Goal: Find specific page/section: Find specific page/section

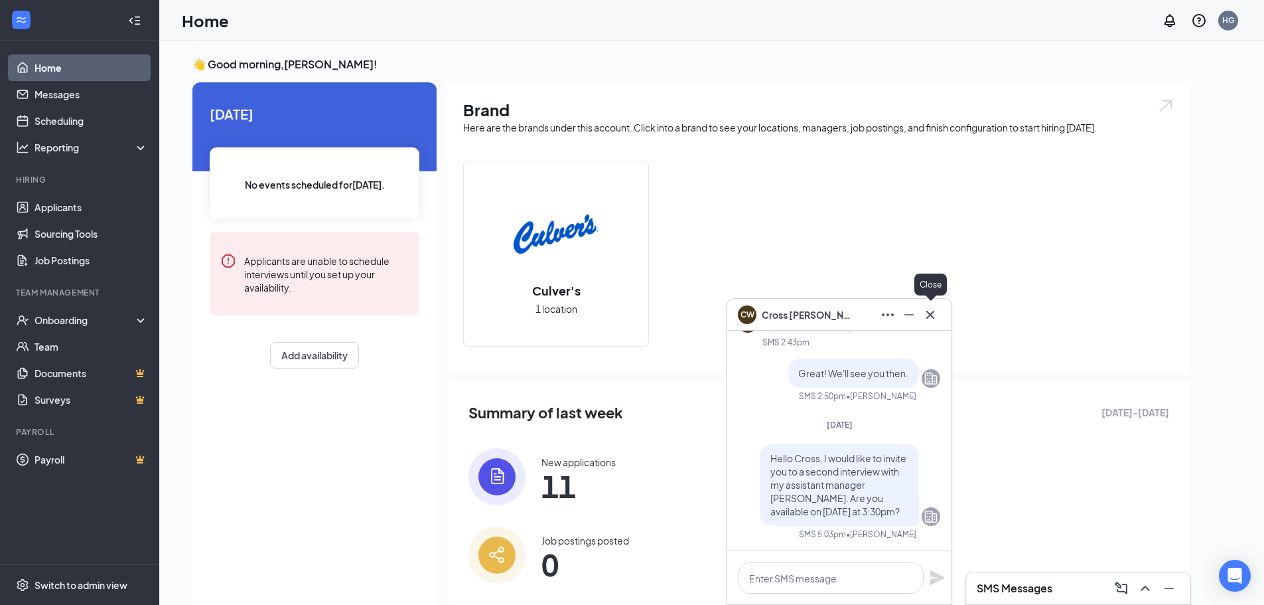
click at [928, 317] on icon "Cross" at bounding box center [931, 314] width 8 height 8
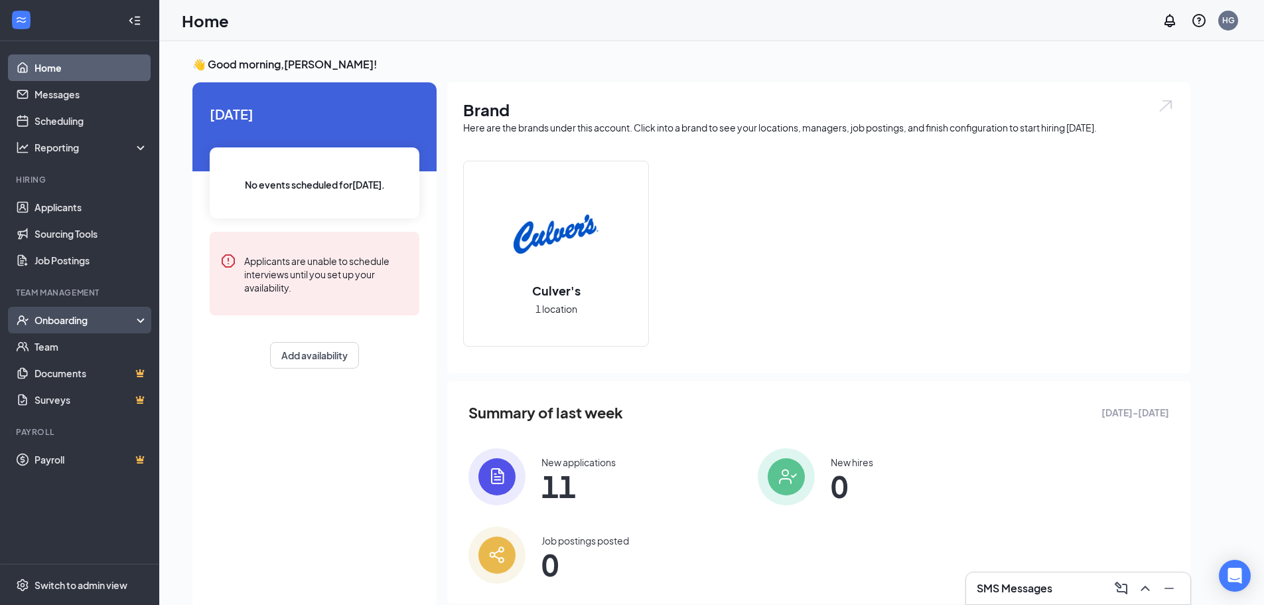
click at [68, 320] on div "Onboarding" at bounding box center [86, 319] width 102 height 13
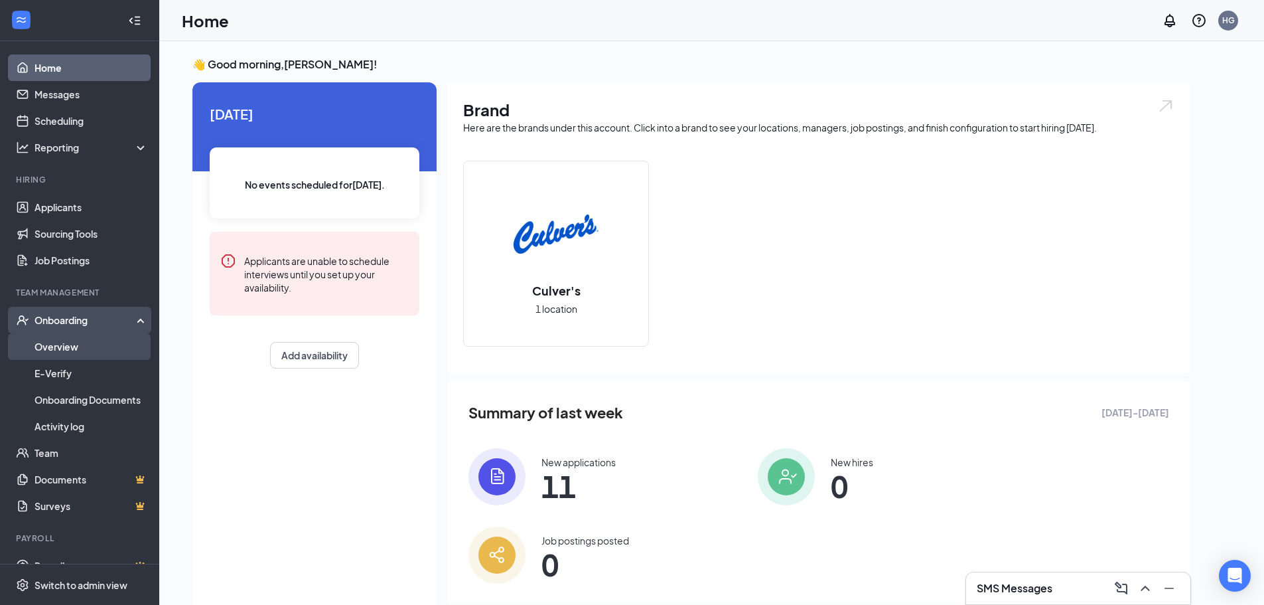
click at [65, 343] on link "Overview" at bounding box center [91, 346] width 113 height 27
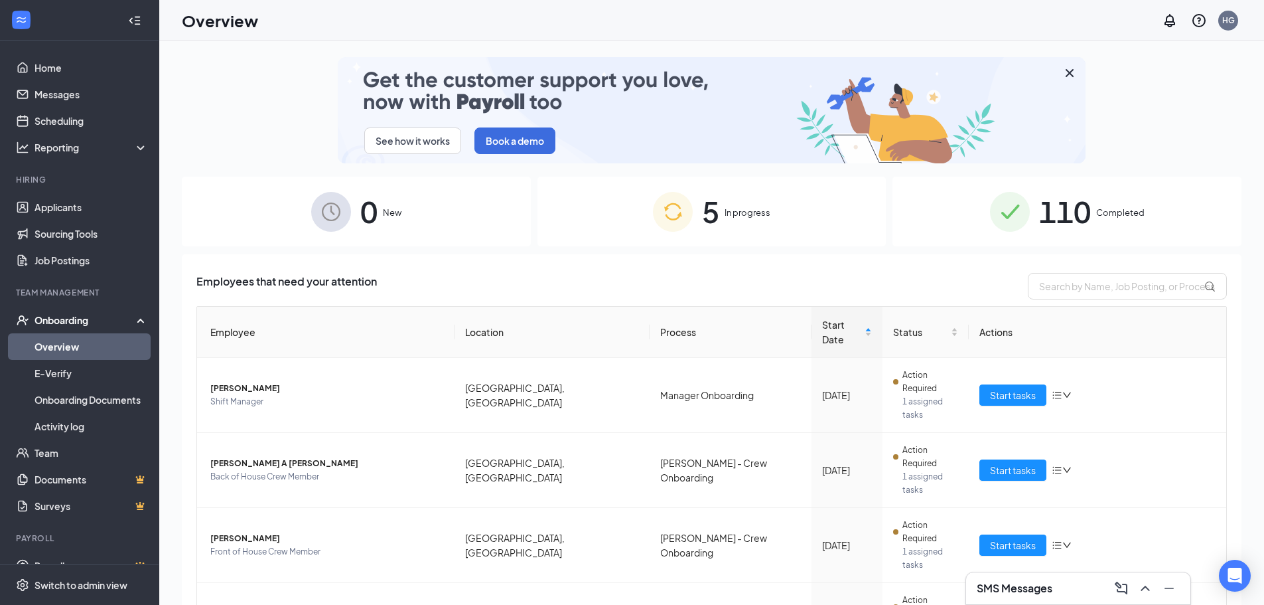
click at [1072, 223] on span "110" at bounding box center [1065, 212] width 52 height 46
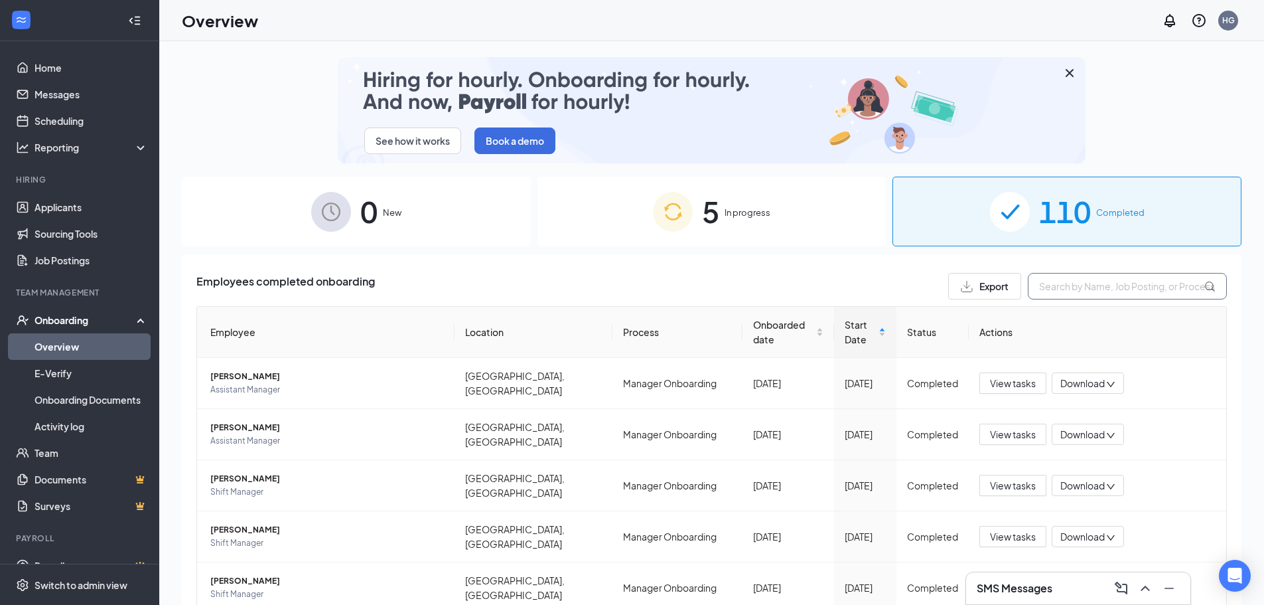
click at [1085, 291] on input "text" at bounding box center [1127, 286] width 199 height 27
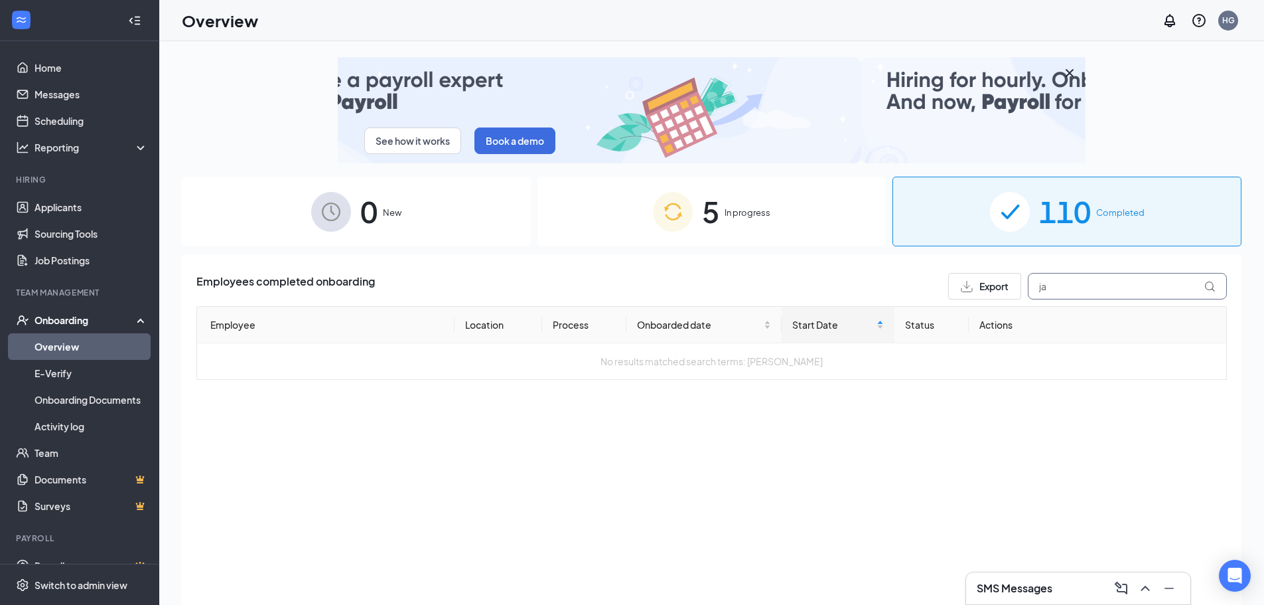
type input "j"
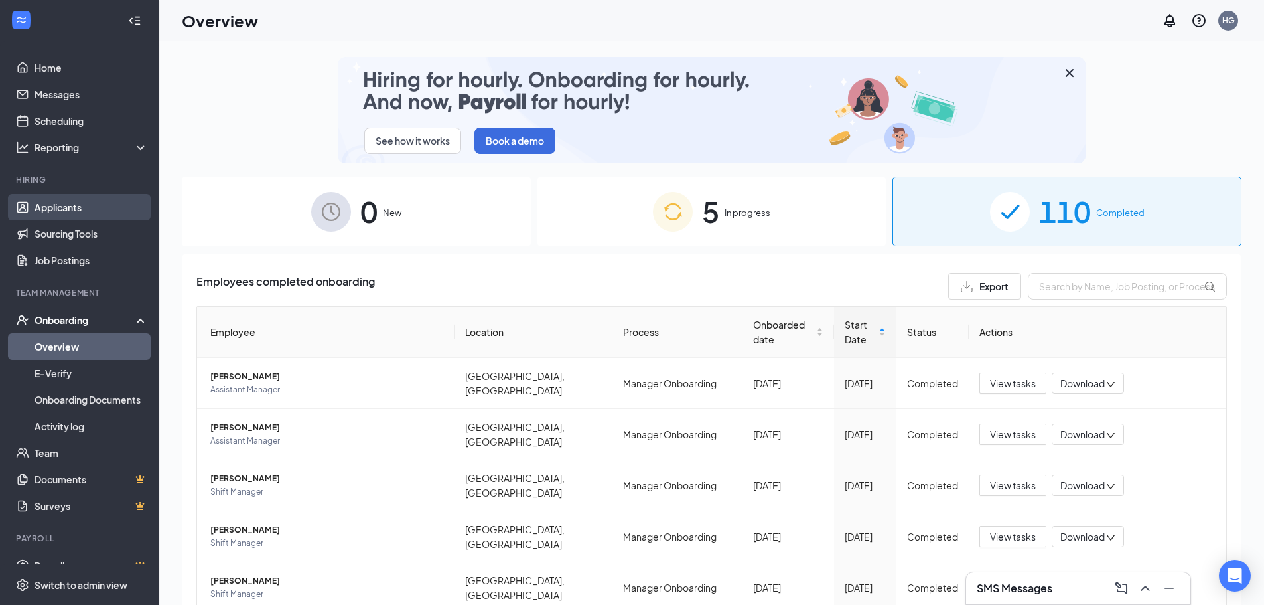
click at [64, 206] on link "Applicants" at bounding box center [91, 207] width 113 height 27
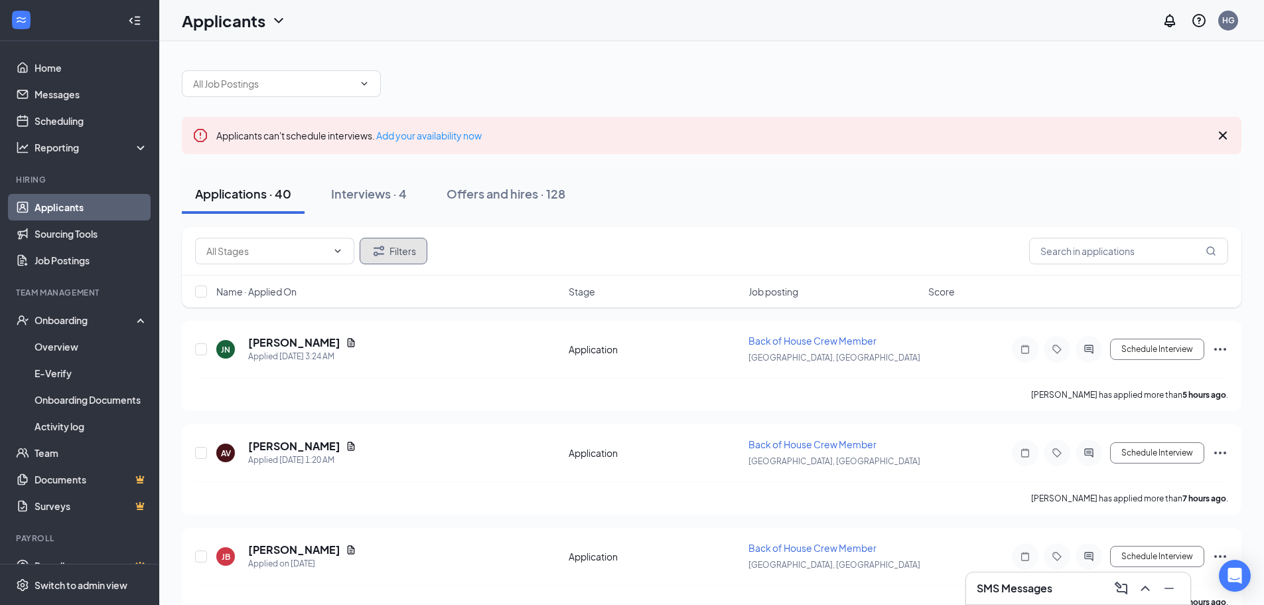
click at [408, 250] on button "Filters" at bounding box center [394, 251] width 68 height 27
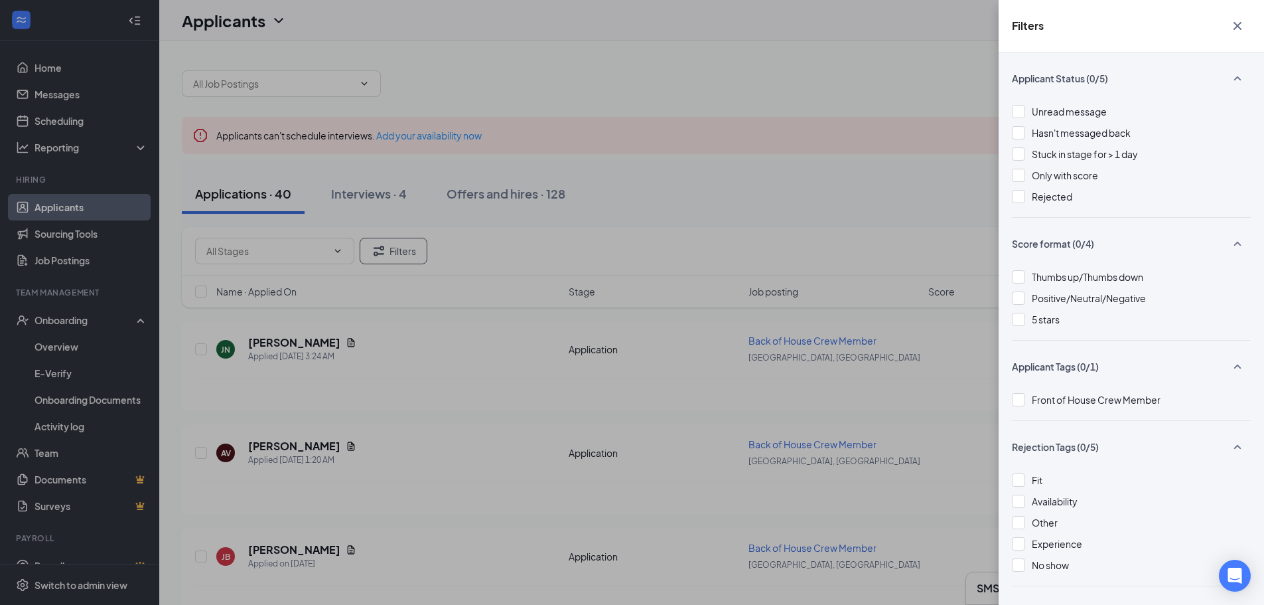
click at [733, 83] on div "Filters Applicant Status (0/5) Unread message Hasn't messaged back Stuck in sta…" at bounding box center [632, 302] width 1264 height 605
